Goal: Navigation & Orientation: Go to known website

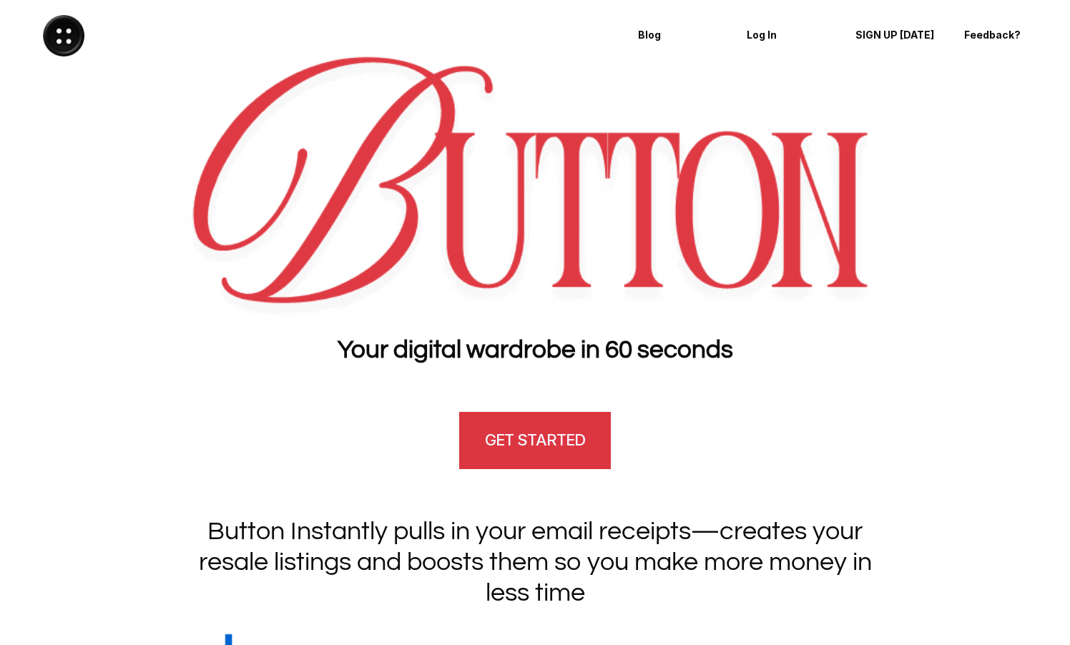
click at [531, 446] on h4 "GET STARTED" at bounding box center [535, 440] width 100 height 22
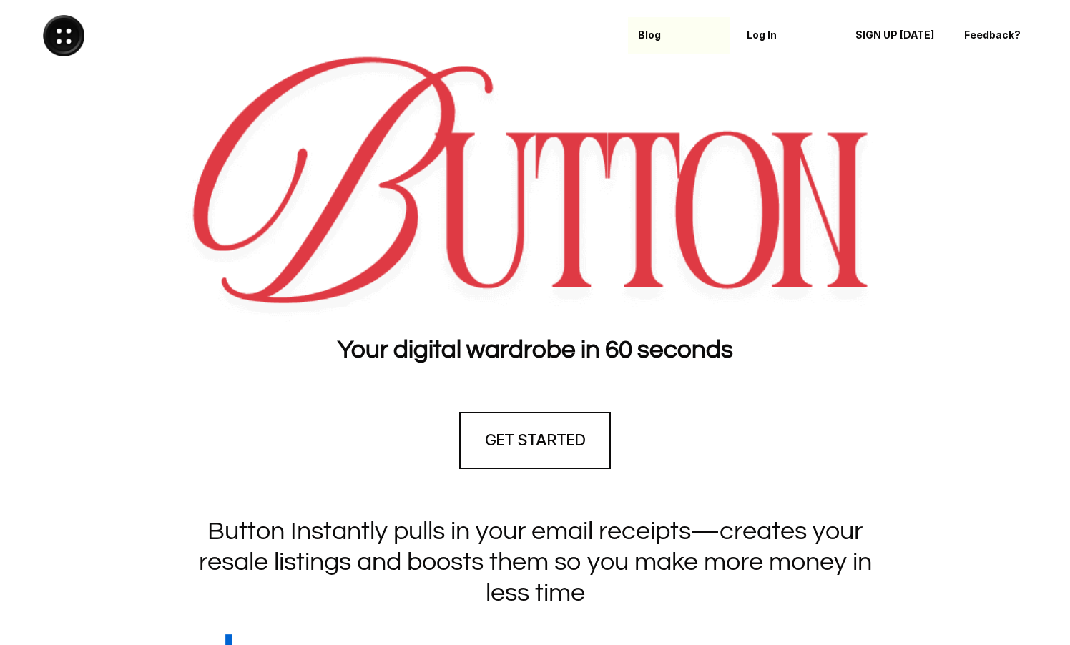
click at [650, 37] on p "Blog" at bounding box center [679, 35] width 82 height 12
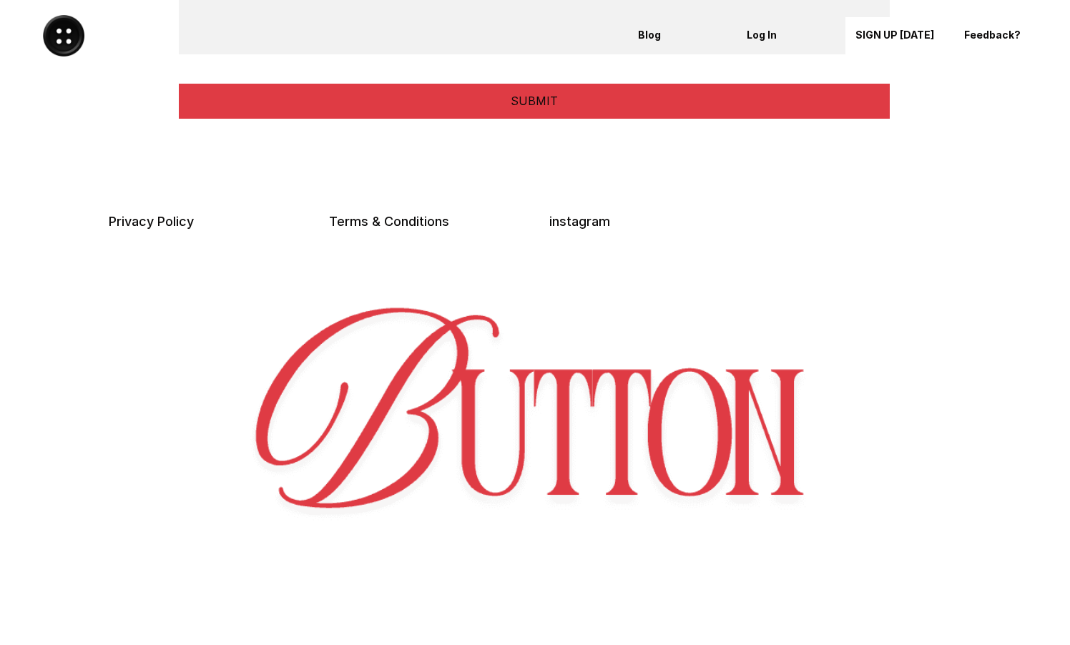
scroll to position [3734, 0]
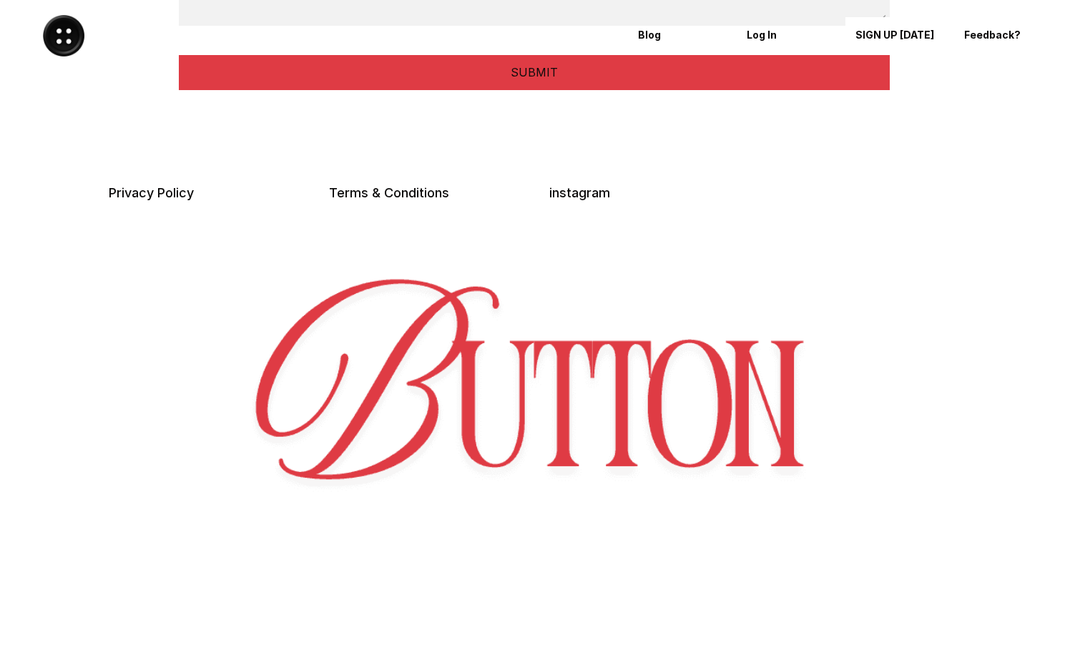
click at [60, 36] on img at bounding box center [63, 35] width 41 height 41
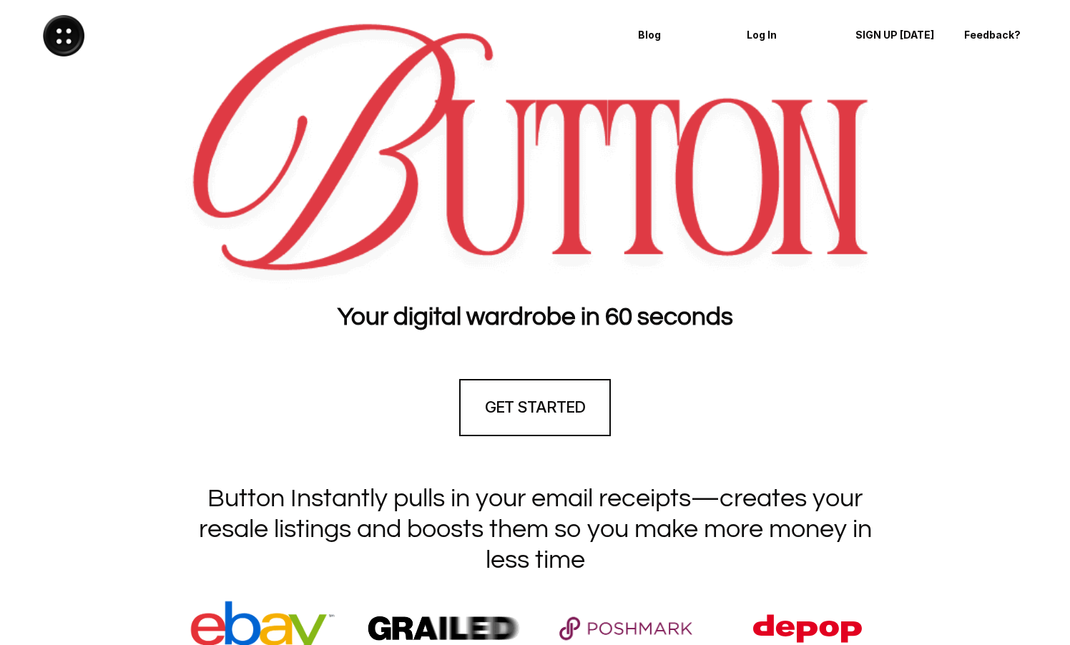
scroll to position [0, 0]
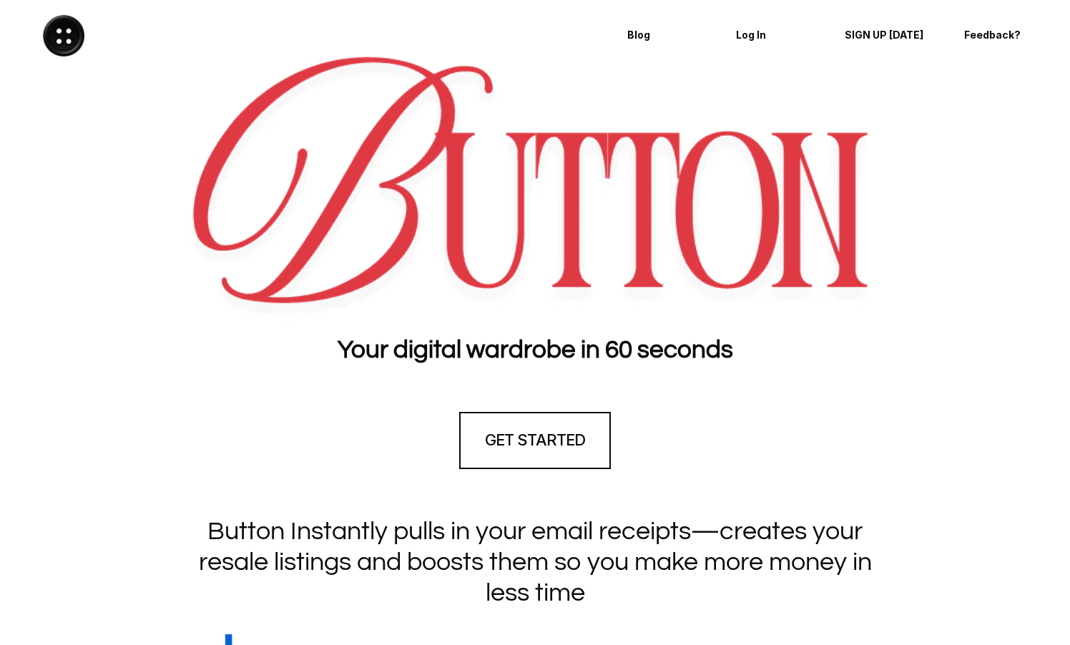
click at [902, 33] on p "SIGN UP [DATE]" at bounding box center [891, 35] width 92 height 12
